Goal: Information Seeking & Learning: Learn about a topic

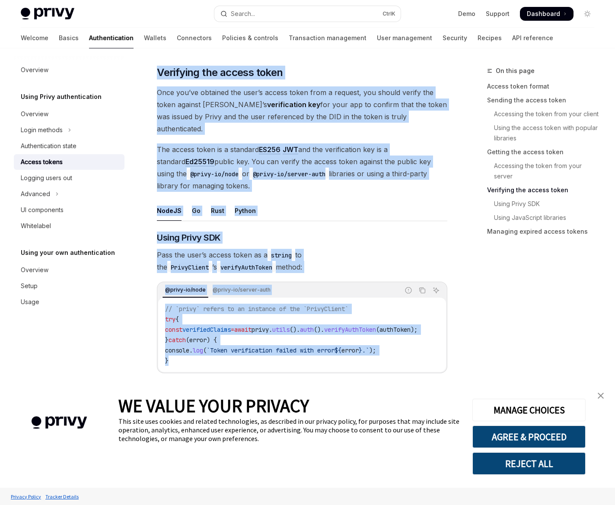
drag, startPoint x: 162, startPoint y: 69, endPoint x: 453, endPoint y: 356, distance: 409.0
click at [453, 356] on div "On this page Access token format Sending the access token Accessing the token f…" at bounding box center [308, 187] width 588 height 2776
copy div "Verifying the access token Once you’ve obtained the user’s access token from a …"
click at [212, 263] on code "PrivyClient" at bounding box center [189, 268] width 45 height 10
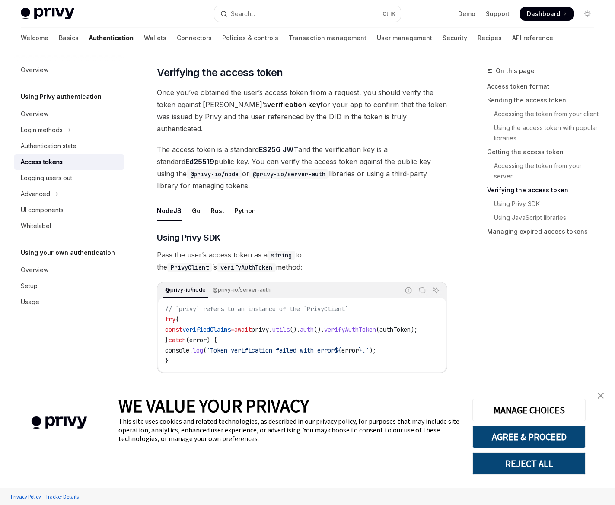
drag, startPoint x: 245, startPoint y: 258, endPoint x: 169, endPoint y: 150, distance: 132.5
click at [169, 150] on div "**********" at bounding box center [302, 148] width 291 height 2576
click at [185, 157] on link "Ed25519" at bounding box center [199, 161] width 29 height 9
click at [302, 102] on span "Once you’ve obtained the user’s access token from a request, you should verify …" at bounding box center [302, 110] width 291 height 48
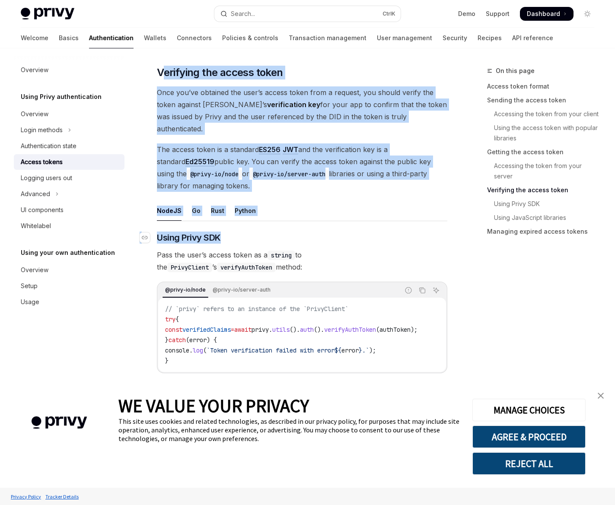
drag, startPoint x: 166, startPoint y: 73, endPoint x: 396, endPoint y: 226, distance: 276.7
click at [396, 226] on div "**********" at bounding box center [302, 148] width 291 height 2576
click at [303, 99] on span "Once you’ve obtained the user’s access token from a request, you should verify …" at bounding box center [302, 110] width 291 height 48
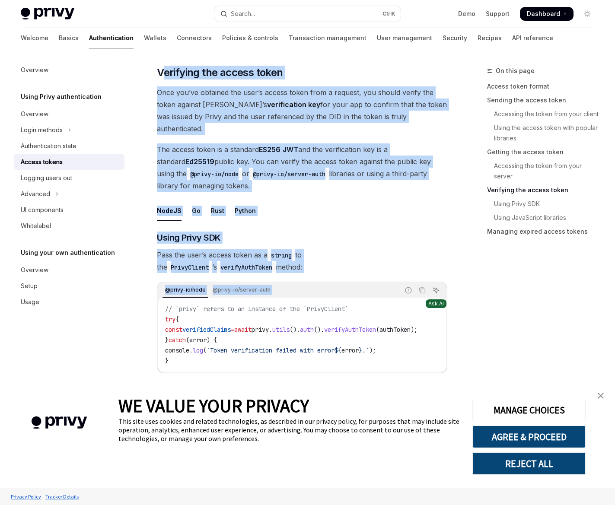
drag, startPoint x: 161, startPoint y: 62, endPoint x: 434, endPoint y: 273, distance: 345.5
click at [434, 273] on div "**********" at bounding box center [302, 148] width 291 height 2576
click at [267, 104] on strong "verification key" at bounding box center [293, 104] width 53 height 9
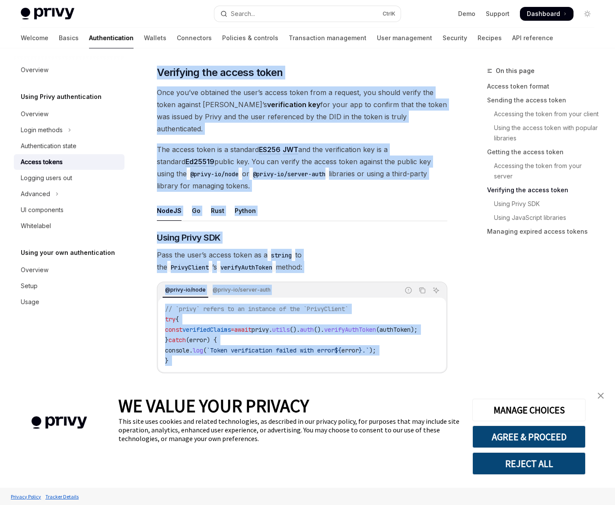
drag, startPoint x: 159, startPoint y: 69, endPoint x: 441, endPoint y: 365, distance: 409.1
click at [441, 365] on div "**********" at bounding box center [302, 148] width 291 height 2576
copy div "Verifying the access token Once you’ve obtained the user’s access token from a …"
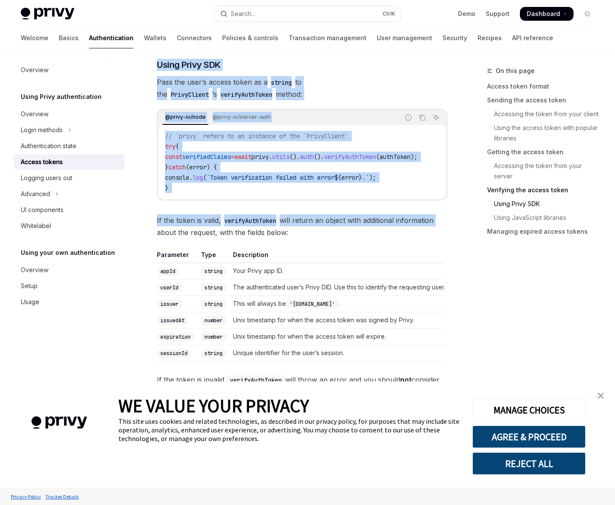
drag, startPoint x: 225, startPoint y: 213, endPoint x: 227, endPoint y: 238, distance: 25.2
click at [225, 216] on code "verifyAuthToken" at bounding box center [250, 221] width 59 height 10
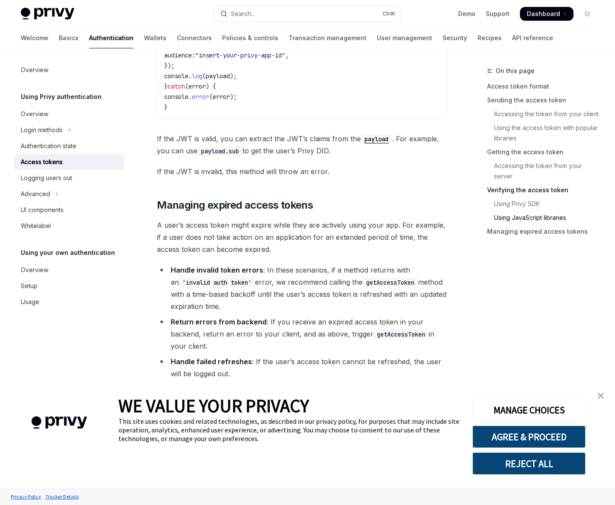
scroll to position [2310, 0]
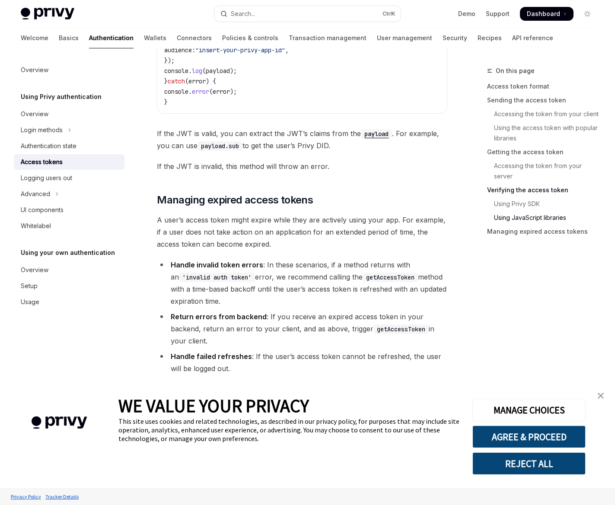
drag, startPoint x: 255, startPoint y: 357, endPoint x: 249, endPoint y: 361, distance: 6.8
click at [254, 357] on li "Handle failed refreshes : If the user’s access token cannot be refreshed, the u…" at bounding box center [302, 363] width 291 height 24
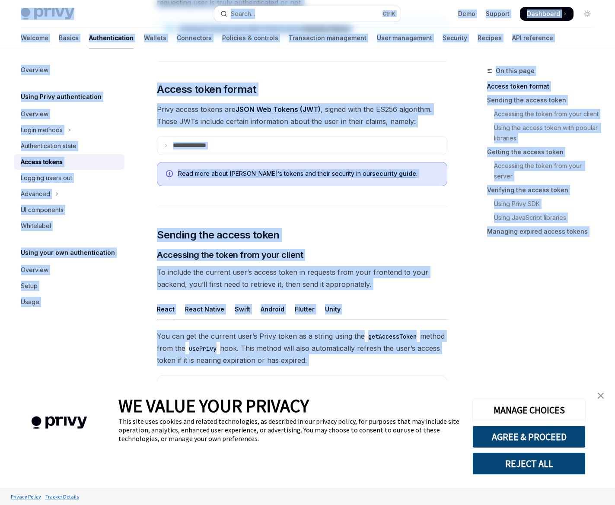
scroll to position [0, 0]
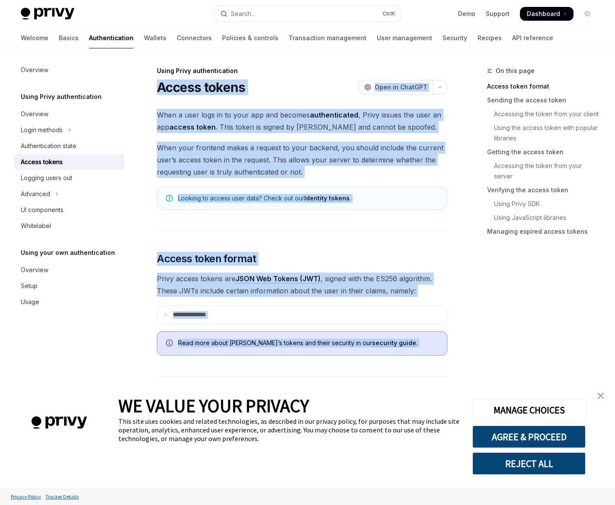
drag, startPoint x: 249, startPoint y: 361, endPoint x: 153, endPoint y: 91, distance: 286.3
copy div "**********"
click at [222, 111] on span "When a user logs in to your app and becomes authenticated , Privy issues the us…" at bounding box center [302, 121] width 291 height 24
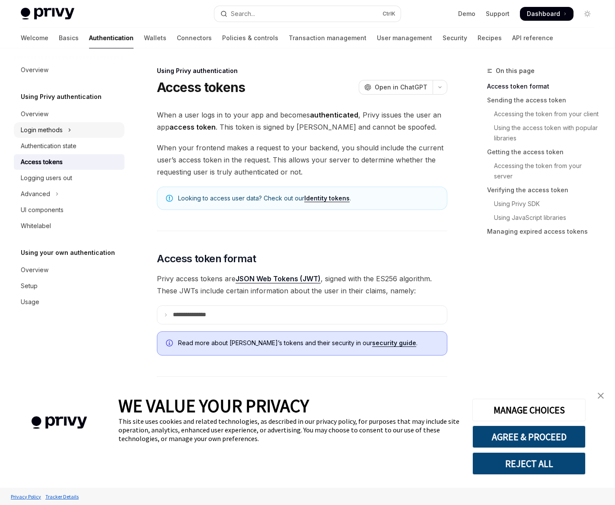
click at [70, 137] on button "Login methods" at bounding box center [69, 130] width 111 height 16
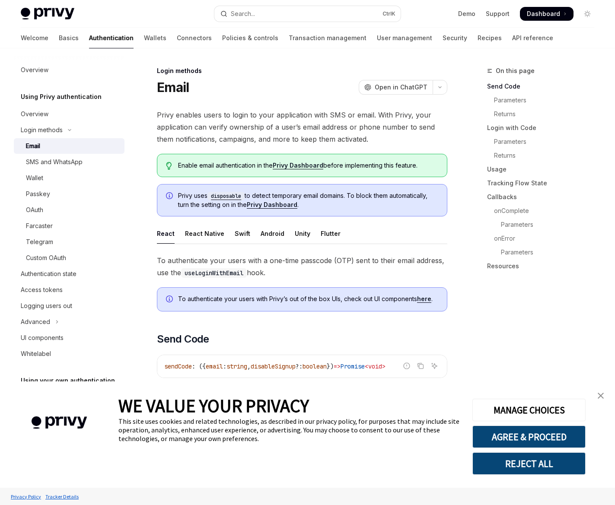
click at [66, 141] on link "Email" at bounding box center [69, 146] width 111 height 16
click at [71, 269] on div "Authentication state" at bounding box center [49, 274] width 56 height 10
type textarea "*"
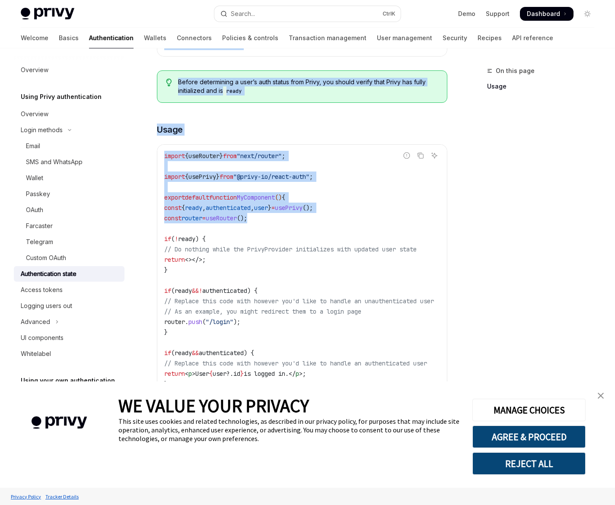
scroll to position [243, 0]
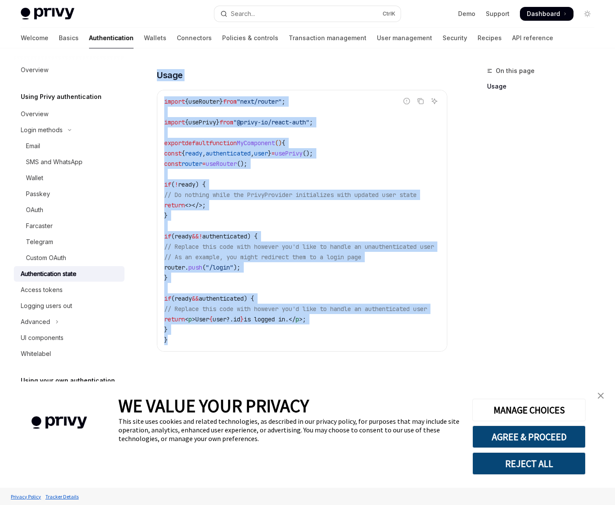
drag, startPoint x: 156, startPoint y: 87, endPoint x: 445, endPoint y: 359, distance: 396.7
click at [444, 359] on div "Using Privy authentication Authentication state OpenAI Open in ChatGPT OpenAI O…" at bounding box center [221, 166] width 456 height 679
copy div "Authentication state OpenAI Open in ChatGPT OpenAI Open in ChatGPT Throughout y…"
click at [514, 432] on button "AGREE & PROCEED" at bounding box center [529, 437] width 113 height 22
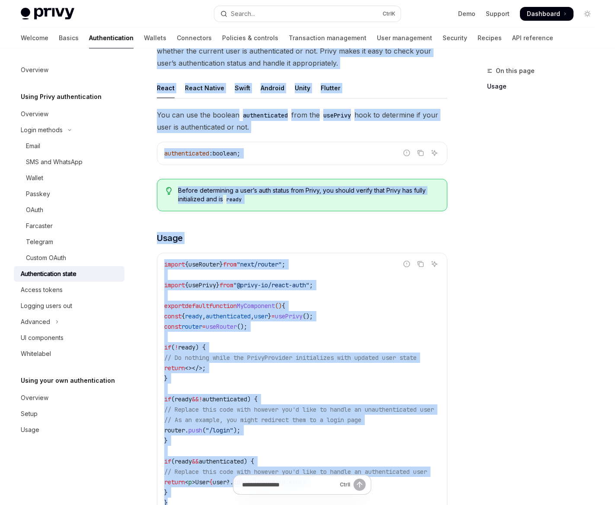
scroll to position [0, 0]
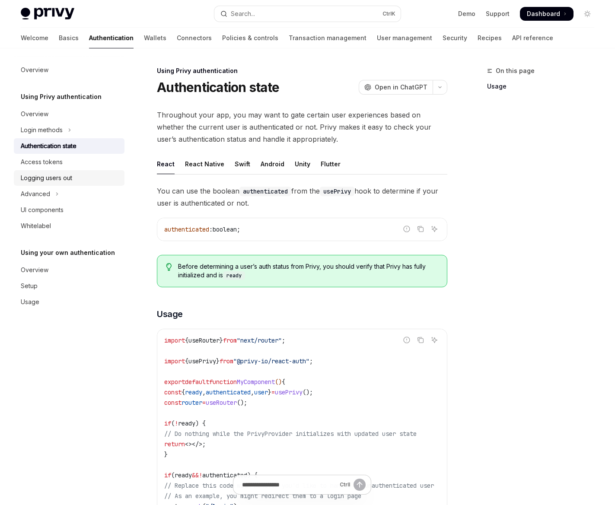
click at [29, 173] on div "Logging users out" at bounding box center [46, 178] width 51 height 10
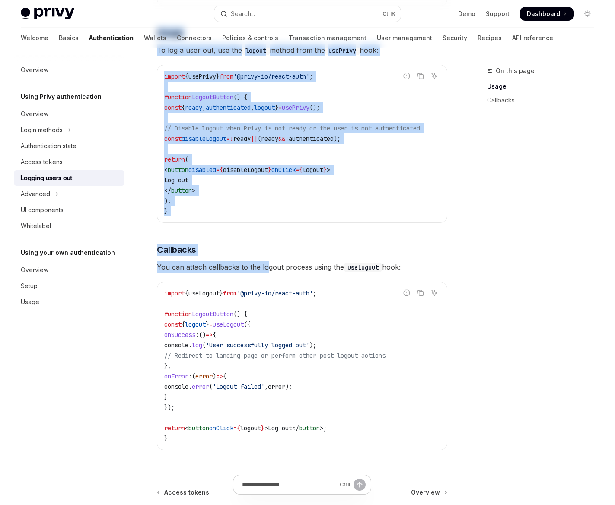
scroll to position [301, 0]
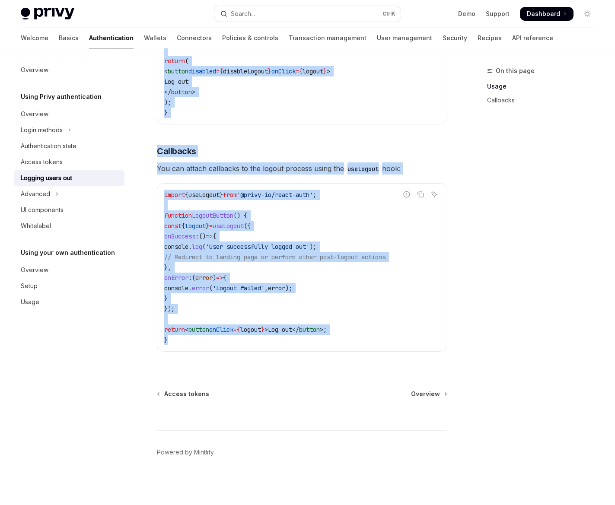
drag, startPoint x: 149, startPoint y: 77, endPoint x: 417, endPoint y: 335, distance: 371.8
click at [417, 335] on div "Using Privy authentication Logging users out OpenAI Open in ChatGPT OpenAI Open…" at bounding box center [221, 136] width 456 height 737
copy div "Loremip dolor sit AmetCO Adip el SeddOEI TempOR Inci ut LaboREE Dolorem ali e a…"
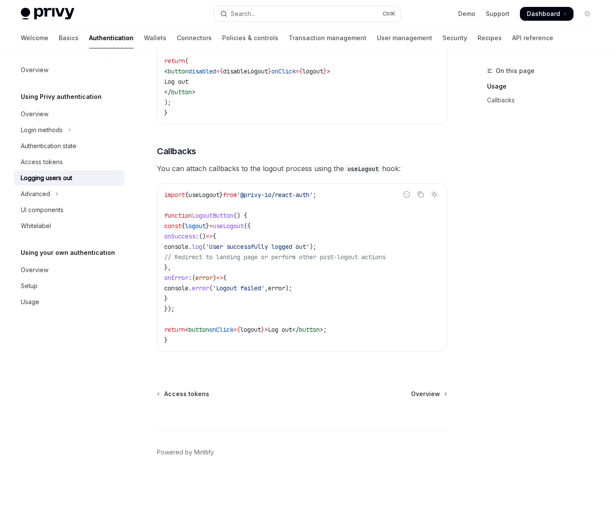
click at [72, 436] on div "Overview Using Privy authentication Overview Login methods Authentication state…" at bounding box center [76, 276] width 125 height 457
click at [66, 196] on button "Advanced" at bounding box center [69, 194] width 111 height 16
click at [82, 252] on link "UI components" at bounding box center [69, 258] width 111 height 16
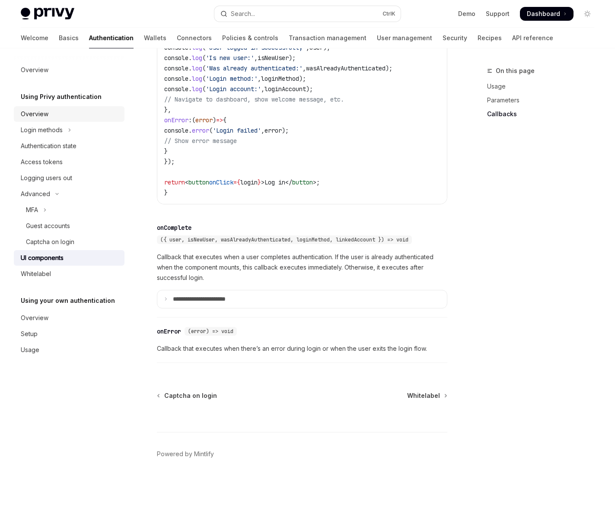
click at [42, 120] on link "Overview" at bounding box center [69, 114] width 111 height 16
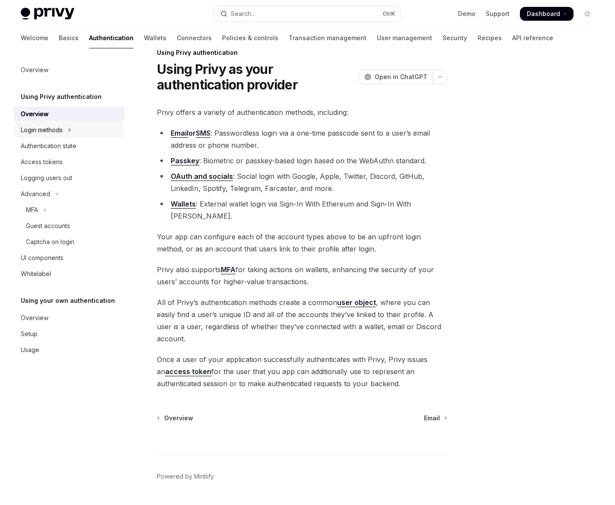
click at [45, 127] on div "Login methods" at bounding box center [42, 130] width 42 height 10
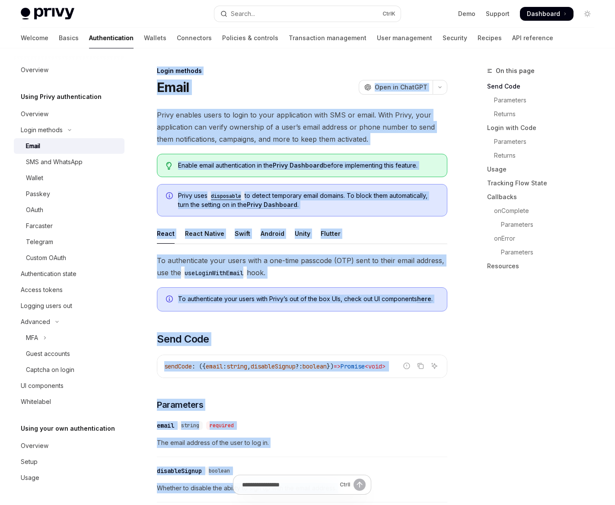
drag, startPoint x: 281, startPoint y: 216, endPoint x: 154, endPoint y: 71, distance: 193.3
copy div "Lorem ipsumdo Sitam ConsEC Adip el SeddOEI TempOR Inci ut LaboREE Dolor magnaal…"
click at [87, 166] on div "SMS and WhatsApp" at bounding box center [72, 162] width 93 height 10
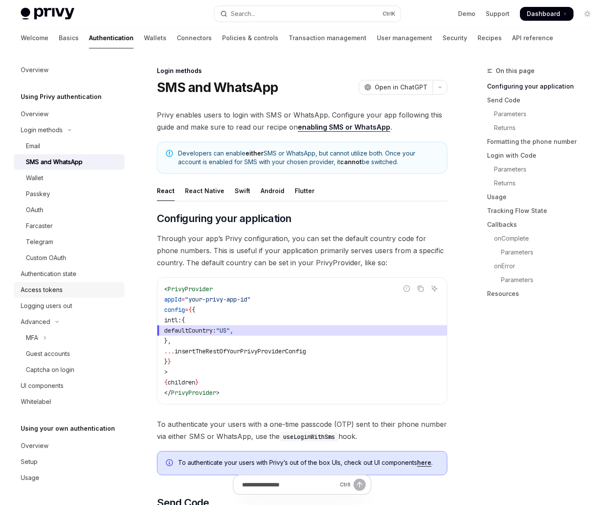
click at [28, 283] on link "Access tokens" at bounding box center [69, 290] width 111 height 16
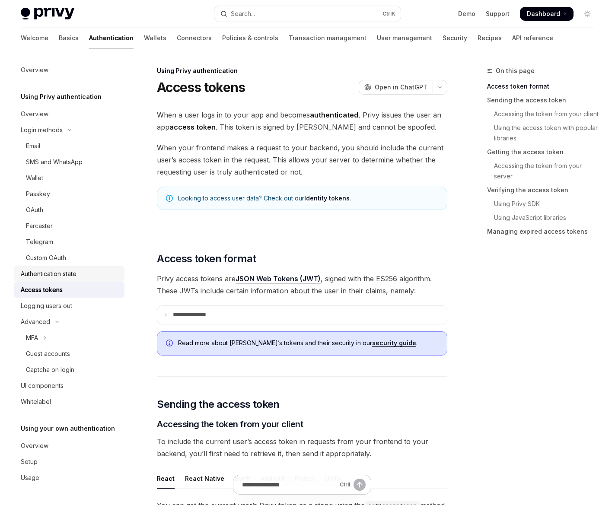
click at [28, 277] on div "Authentication state" at bounding box center [49, 274] width 56 height 10
type textarea "*"
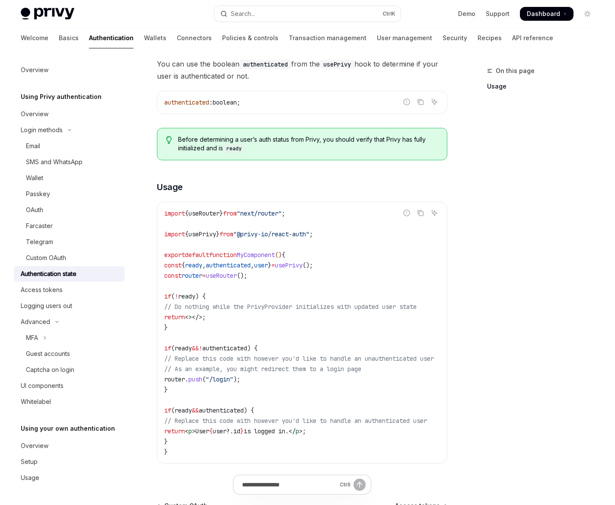
scroll to position [130, 0]
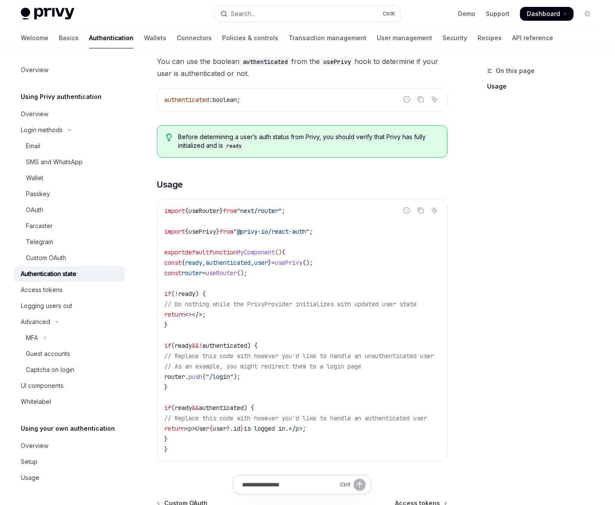
click at [607, 190] on div "Overview Using Privy authentication Overview Login methods Email SMS and WhatsA…" at bounding box center [307, 267] width 615 height 696
